Goal: Obtain resource: Download file/media

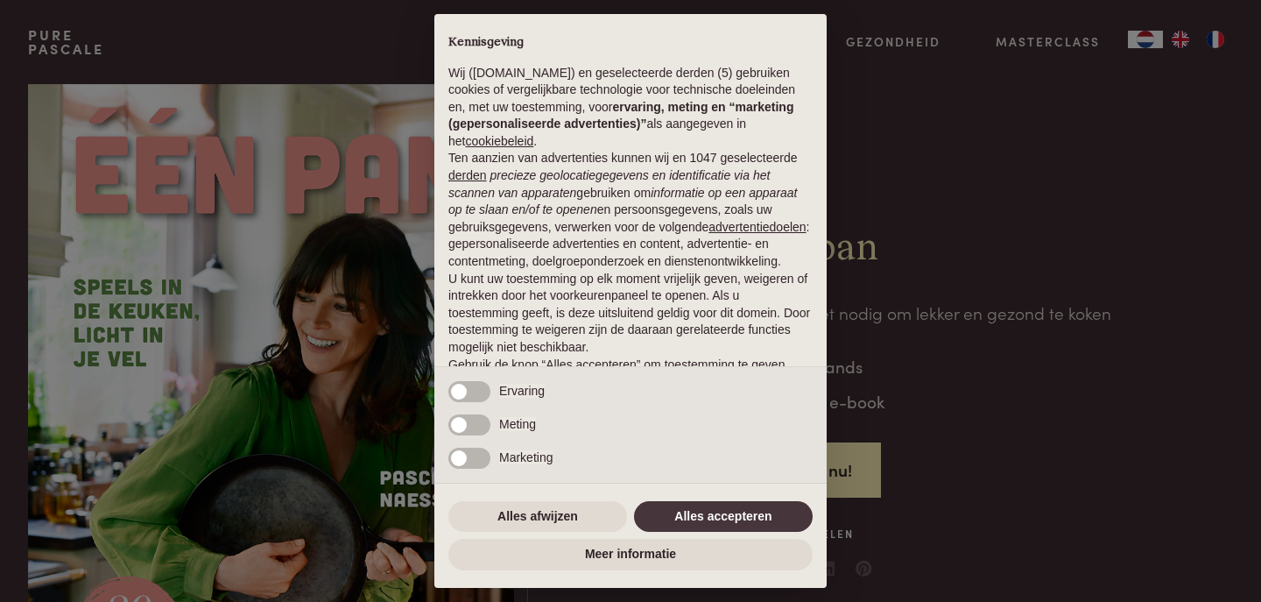
click at [602, 419] on div "Meting" at bounding box center [630, 430] width 392 height 33
click at [527, 512] on button "Alles afwijzen" at bounding box center [537, 517] width 179 height 32
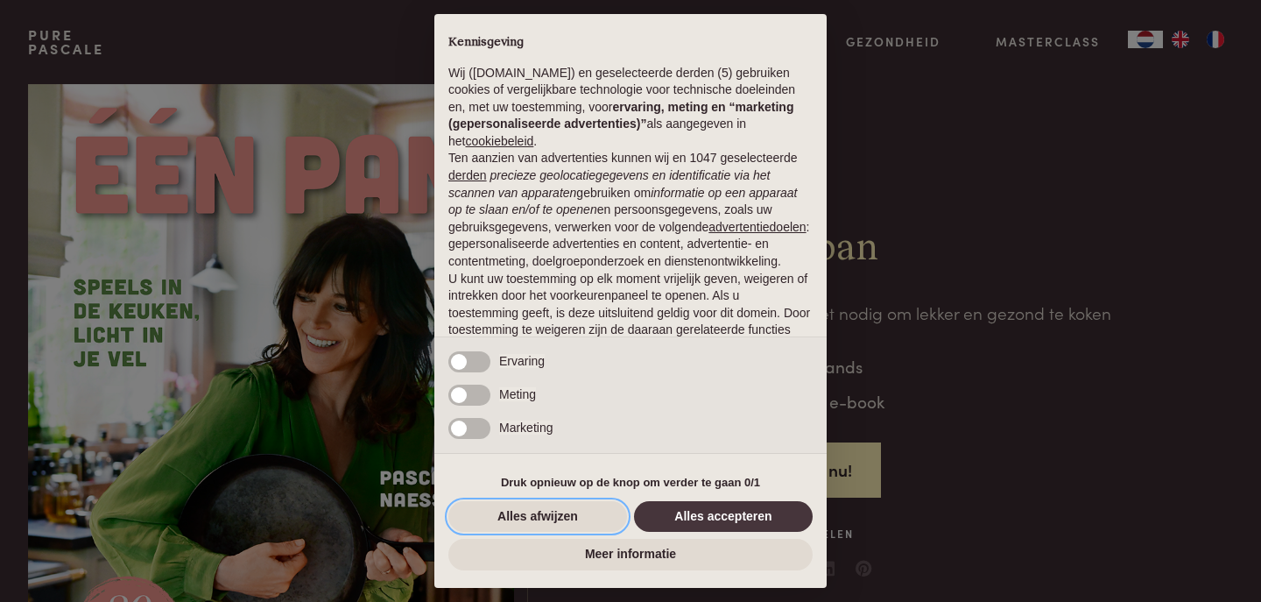
scroll to position [90, 0]
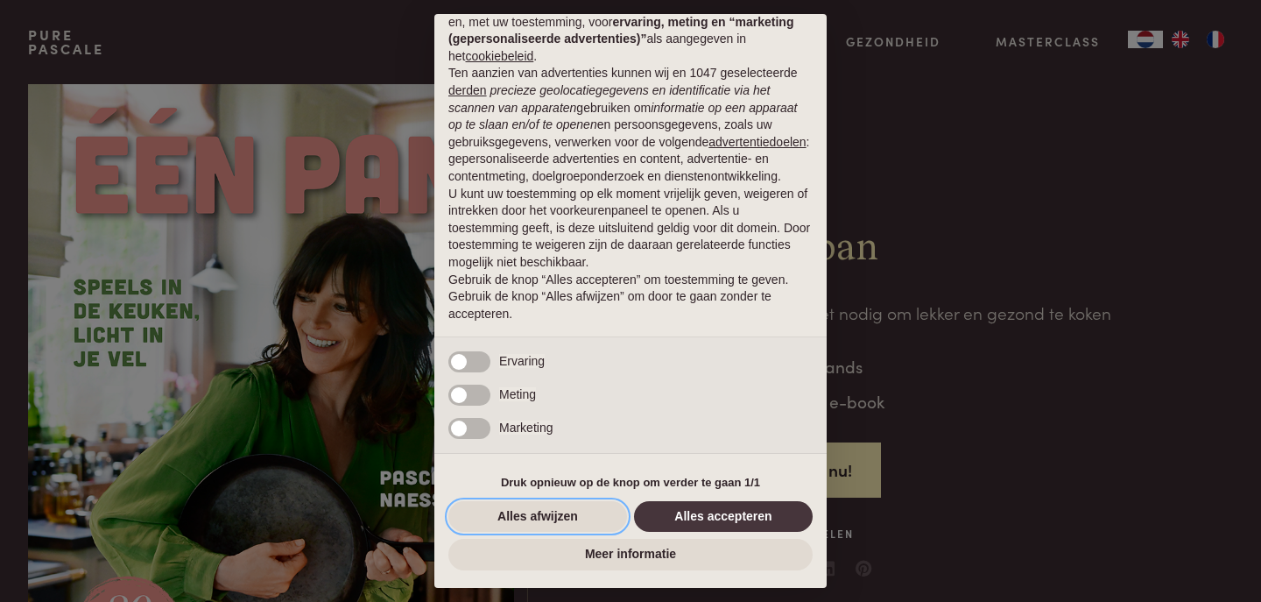
click at [527, 512] on button "Alles afwijzen" at bounding box center [537, 517] width 179 height 32
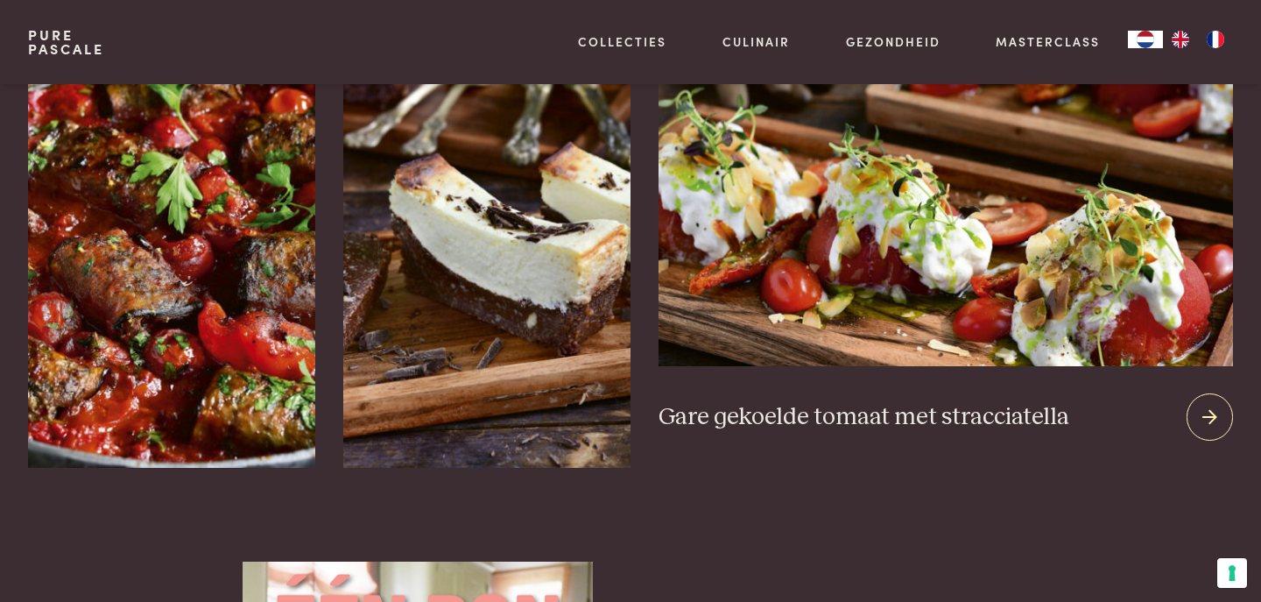
scroll to position [2417, 0]
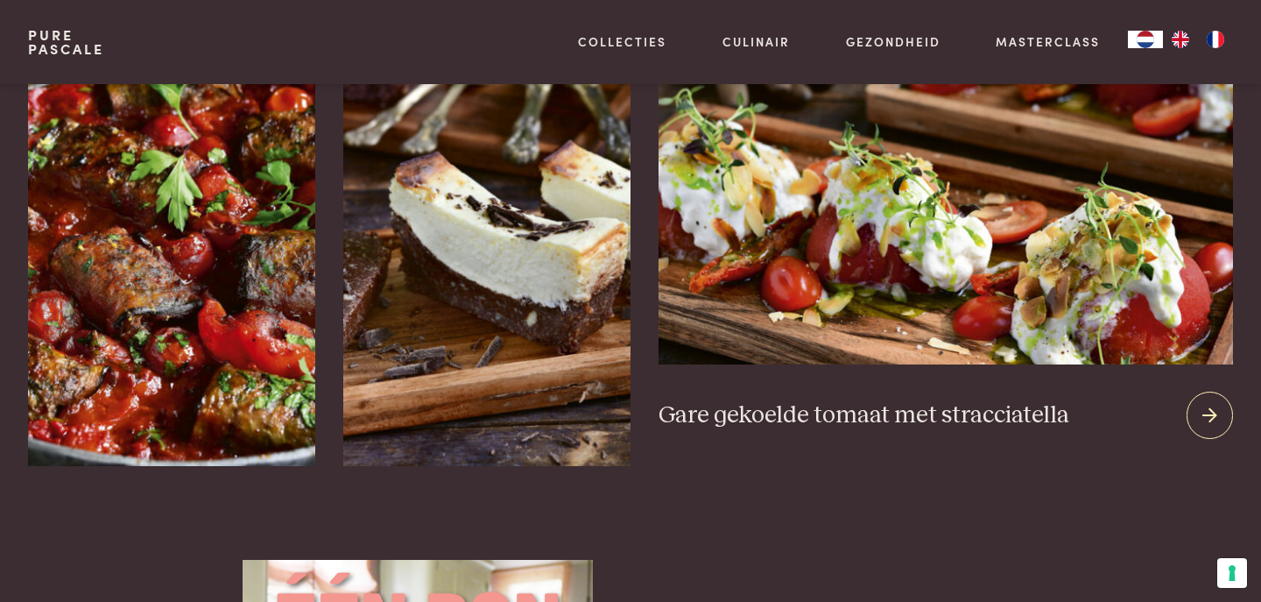
click at [1208, 403] on icon at bounding box center [1209, 415] width 15 height 25
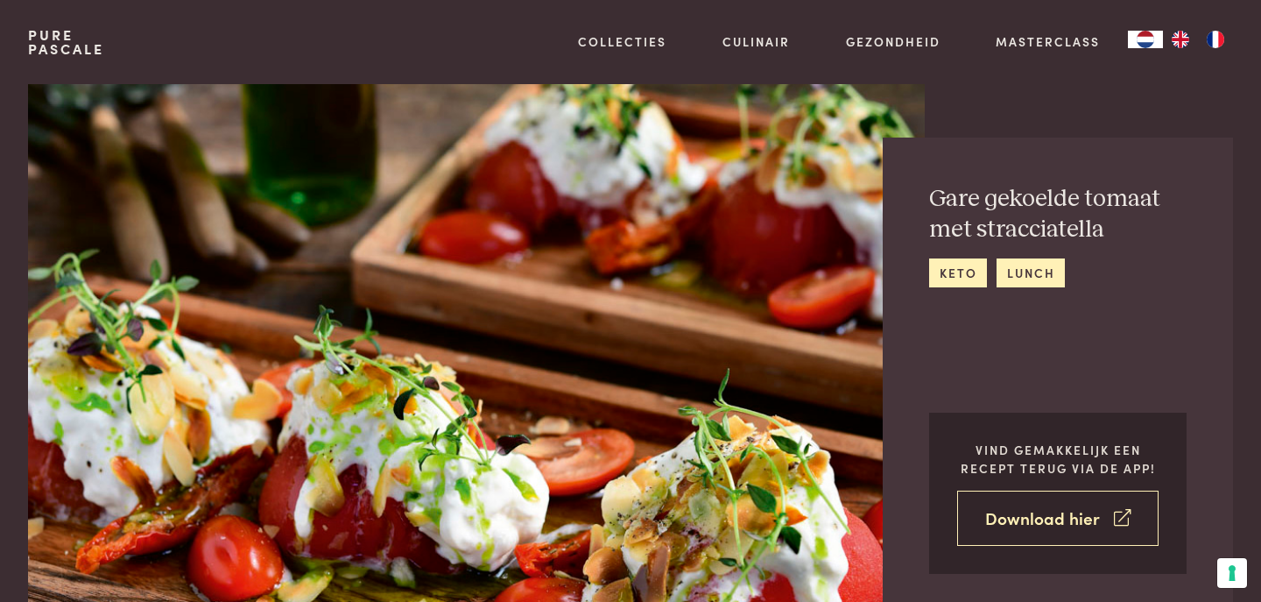
click at [1031, 515] on link "Download hier" at bounding box center [1057, 517] width 201 height 55
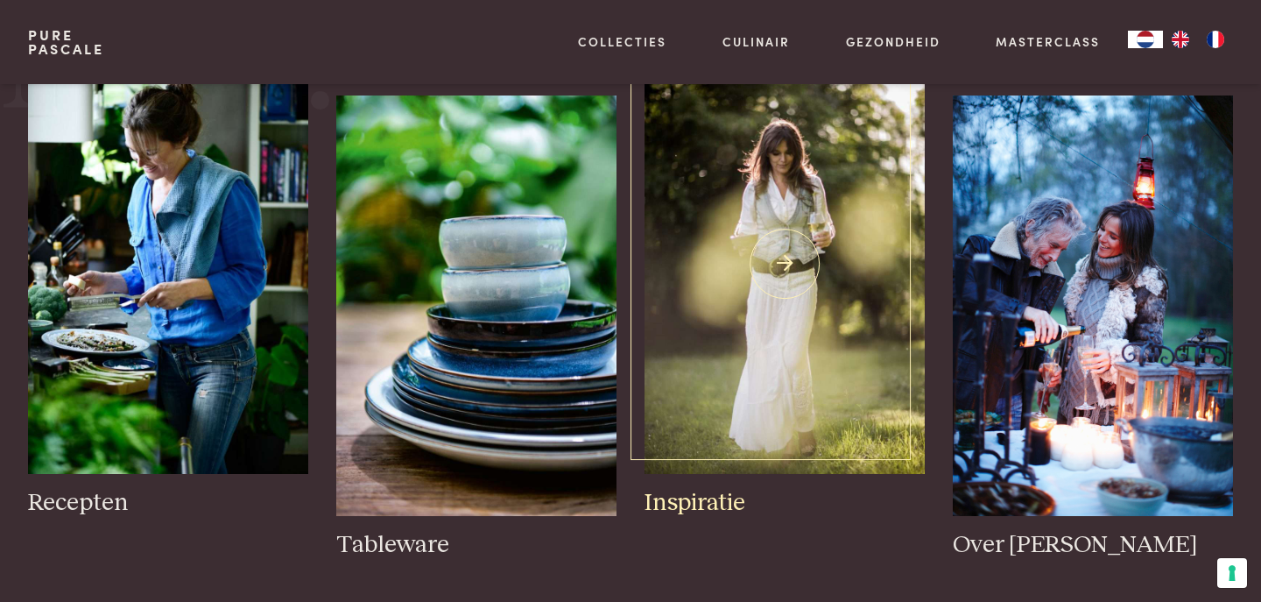
scroll to position [1960, 0]
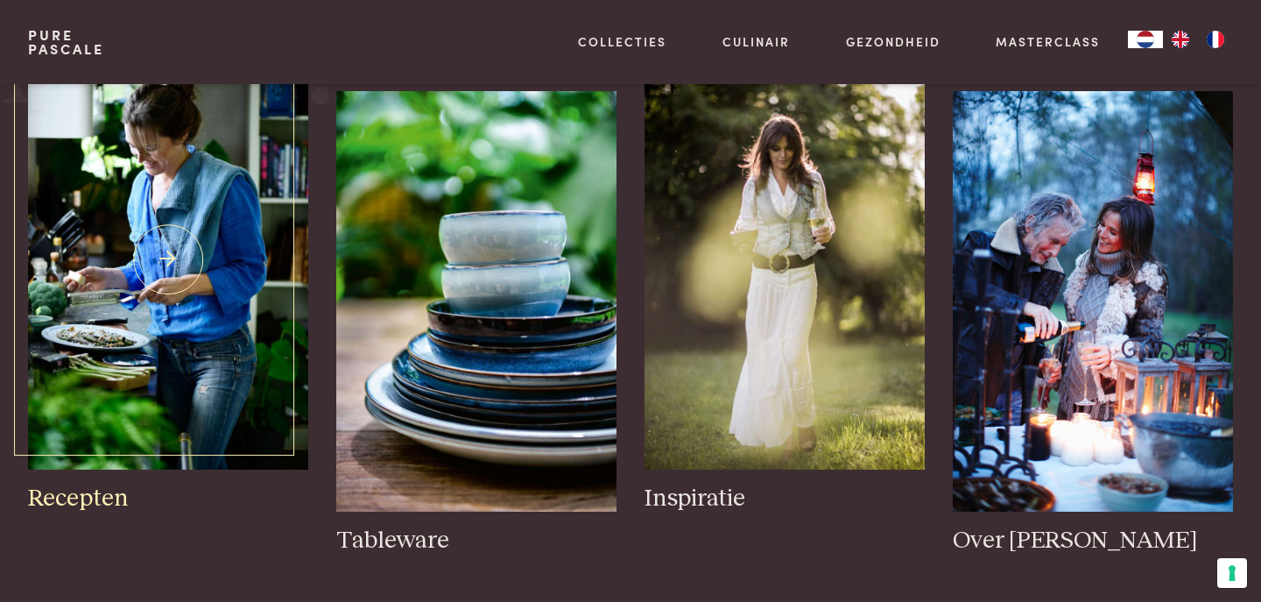
click at [94, 497] on h3 "Recepten" at bounding box center [168, 498] width 280 height 31
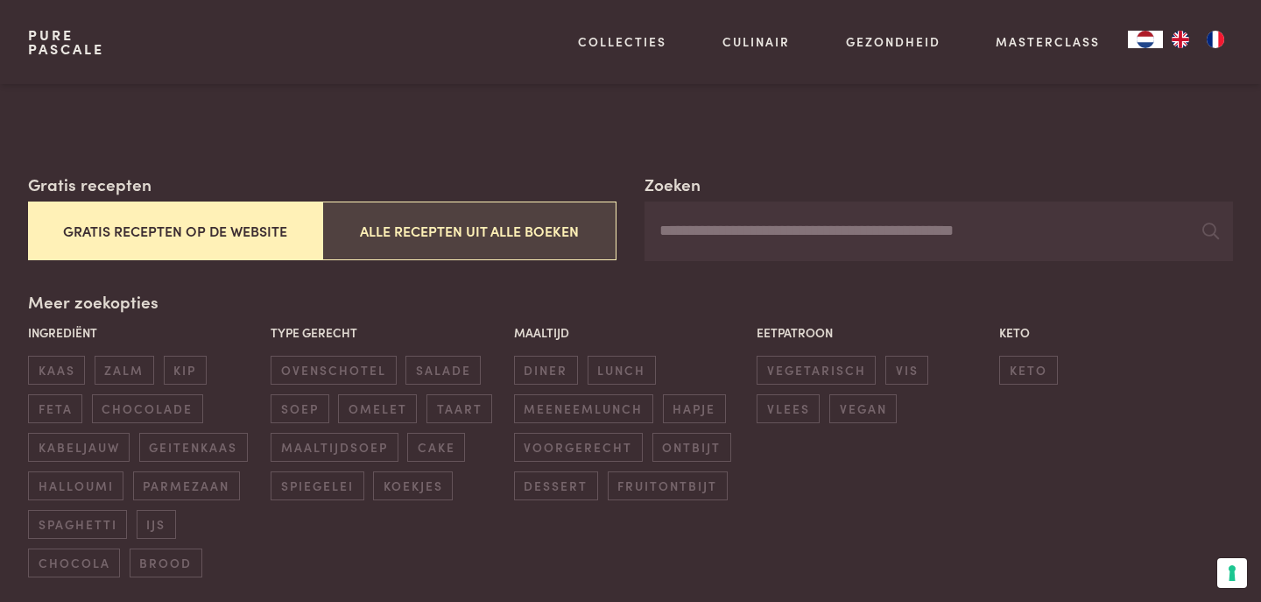
scroll to position [236, 0]
